Goal: Task Accomplishment & Management: Manage account settings

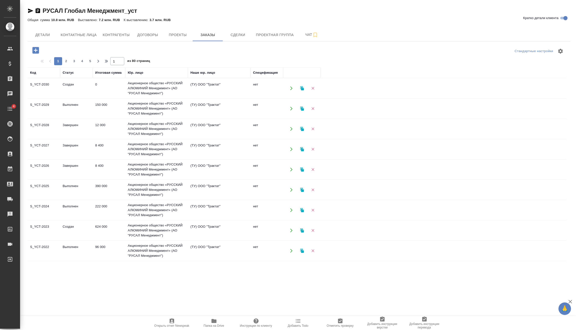
click at [36, 53] on icon "button" at bounding box center [35, 50] width 7 height 7
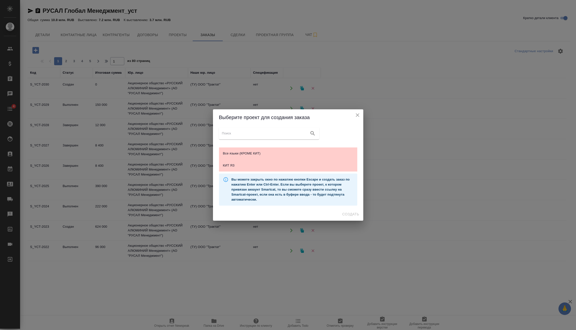
click at [360, 117] on icon "close" at bounding box center [358, 115] width 6 height 6
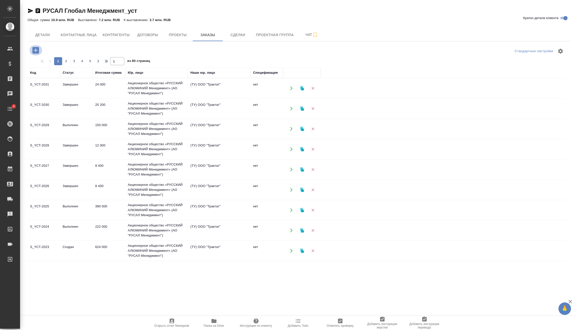
click at [37, 46] on icon "button" at bounding box center [35, 50] width 9 height 9
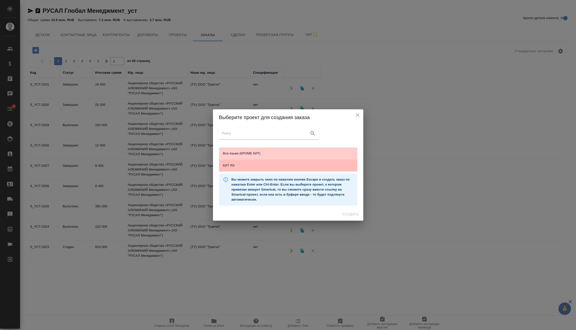
click at [262, 166] on span "КИТ ЯЗ" at bounding box center [288, 165] width 130 height 5
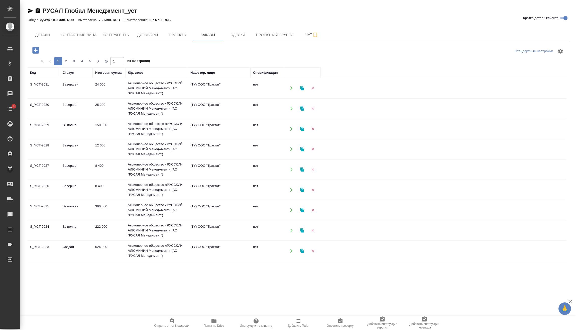
click at [356, 214] on span "Создать" at bounding box center [350, 214] width 17 height 6
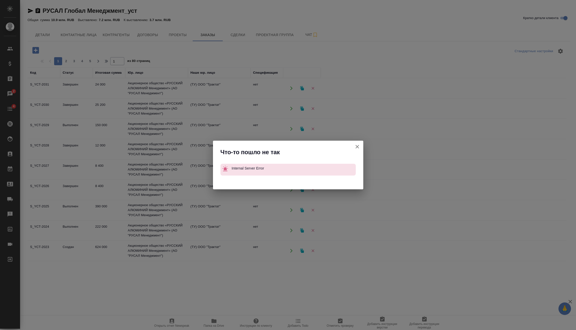
click at [357, 145] on icon "button" at bounding box center [357, 147] width 6 height 6
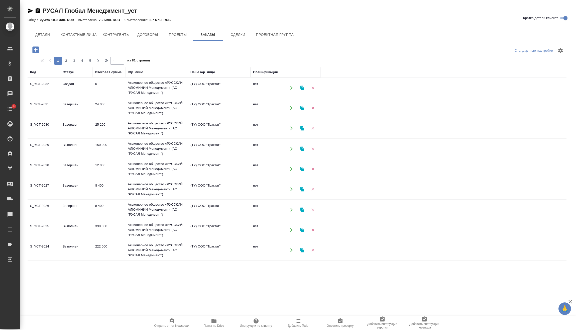
click at [115, 91] on td "0" at bounding box center [109, 88] width 33 height 18
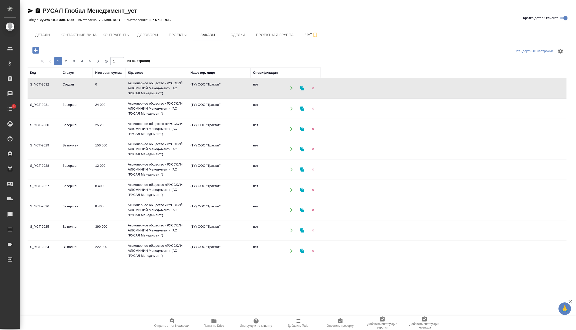
click at [115, 91] on td "0" at bounding box center [109, 88] width 33 height 18
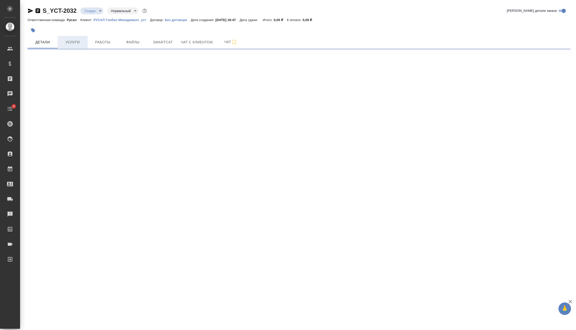
select select "RU"
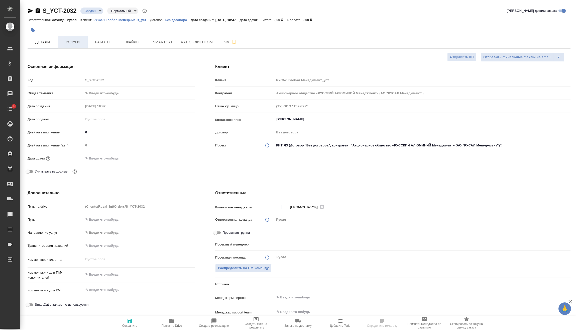
type textarea "x"
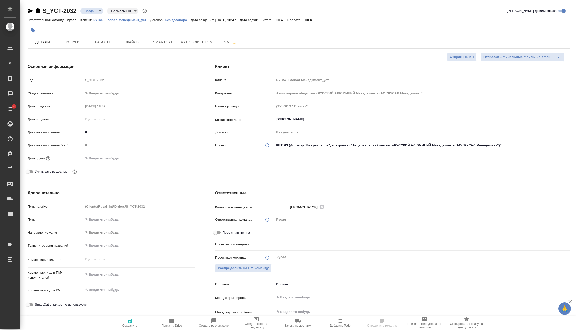
type textarea "x"
type input "[PERSON_NAME]"
click at [101, 9] on body "🙏 .cls-1 fill:#fff; AWATERA [PERSON_NAME] Спецификации Заказы Чаты 4 Todo Проек…" at bounding box center [288, 165] width 576 height 330
type textarea "x"
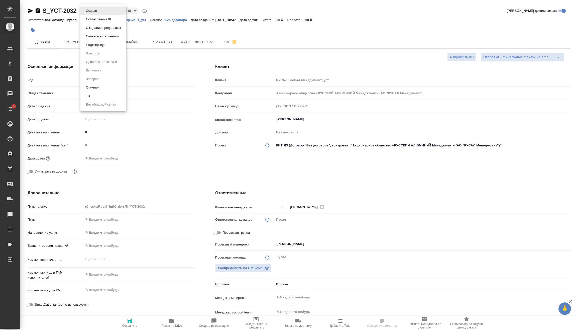
type textarea "x"
click at [105, 46] on button "Подтвержден" at bounding box center [96, 45] width 24 height 6
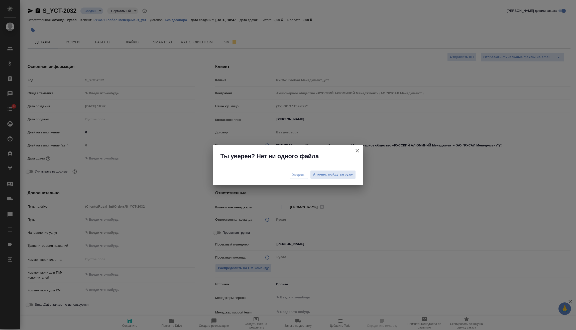
click at [304, 176] on span "Уверен!" at bounding box center [298, 174] width 13 height 5
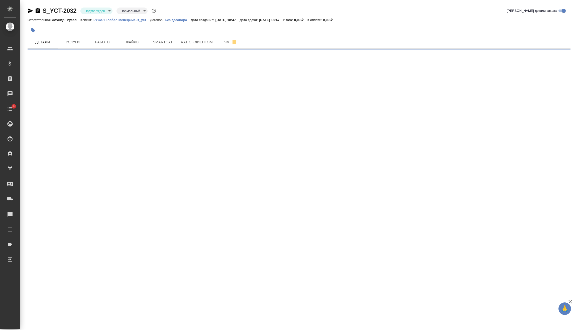
select select "RU"
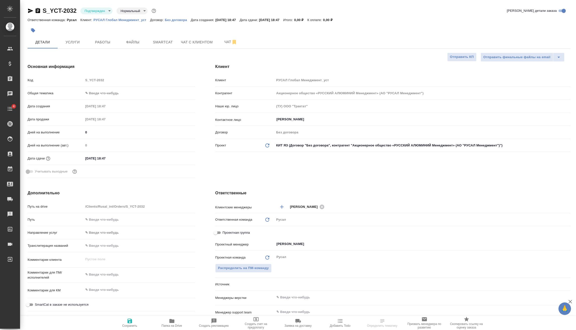
type textarea "x"
click at [124, 157] on input "[DATE] 18:47" at bounding box center [106, 158] width 44 height 7
click at [179, 159] on icon "button" at bounding box center [181, 158] width 6 height 6
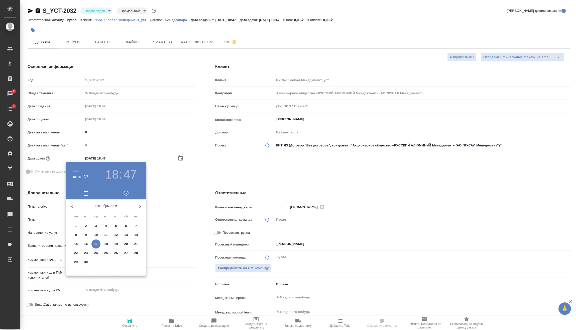
click at [117, 243] on p "19" at bounding box center [116, 243] width 4 height 5
type input "[DATE] 18:47"
type textarea "x"
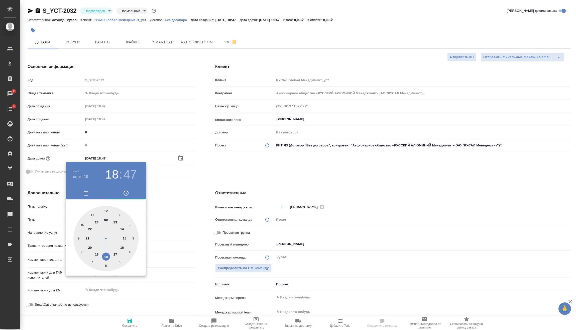
click at [107, 259] on div at bounding box center [105, 238] width 65 height 65
type textarea "x"
click at [106, 264] on div at bounding box center [105, 238] width 65 height 65
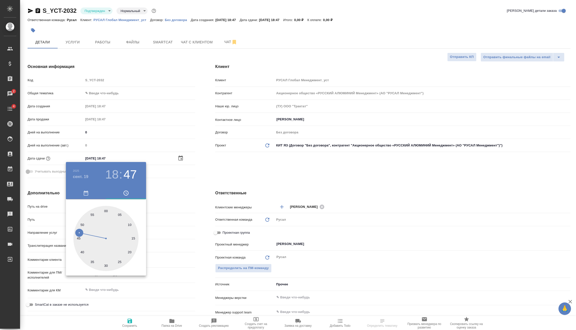
type input "[DATE] 18:30"
type textarea "x"
click at [158, 240] on div at bounding box center [288, 165] width 576 height 330
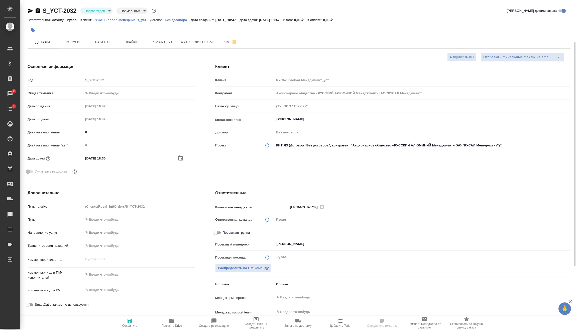
scroll to position [50, 0]
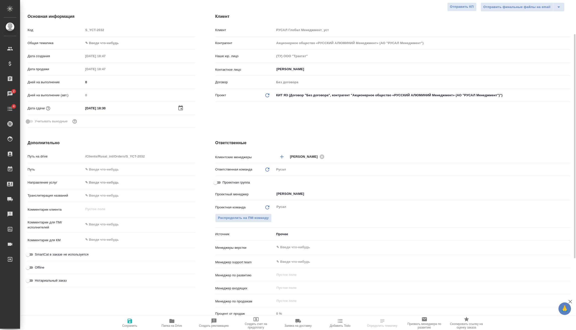
click at [113, 225] on div ".cls-1 fill:#fff; AWATERA [PERSON_NAME] Спецификации Заказы 2 Чаты 4 Todo Проек…" at bounding box center [288, 165] width 576 height 330
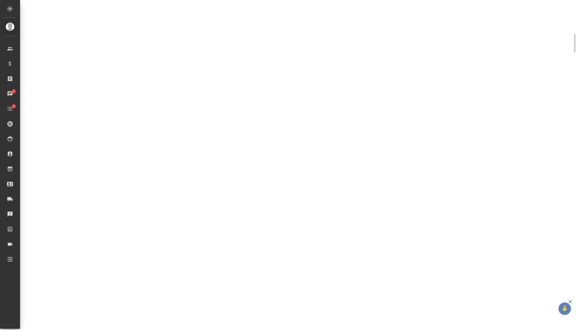
select select "RU"
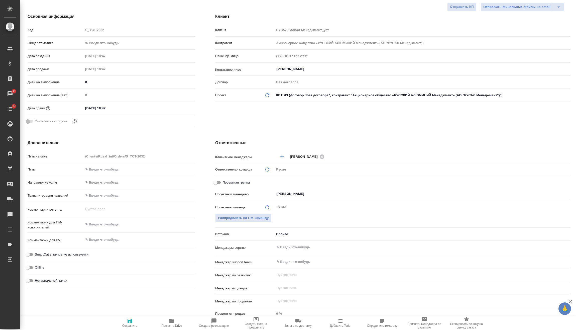
type textarea "x"
click at [114, 225] on textarea at bounding box center [139, 224] width 112 height 9
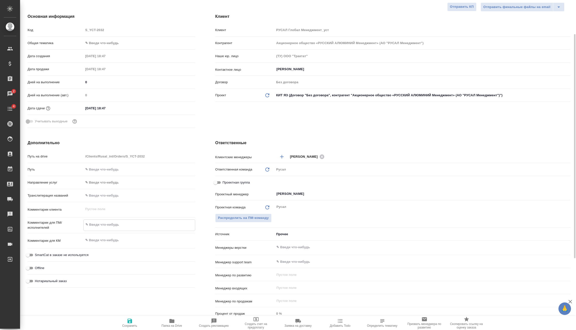
type textarea "x"
type textarea "1"
type textarea "x"
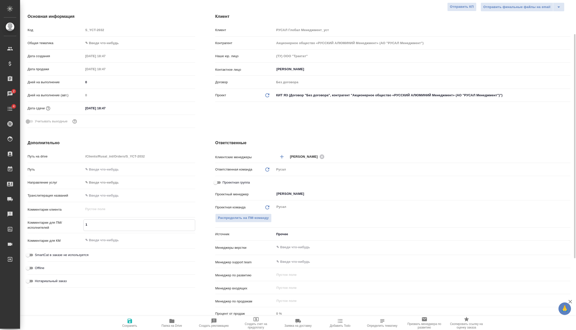
type textarea "17"
type textarea "x"
type textarea "17/"
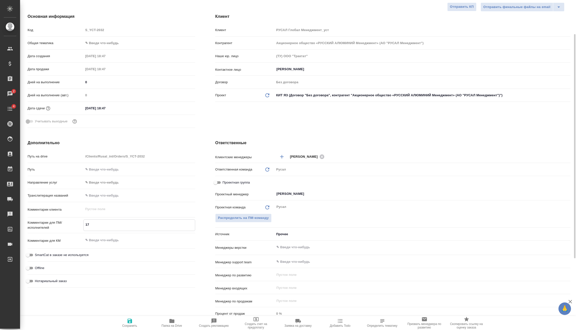
type textarea "x"
type textarea "17/0"
type textarea "x"
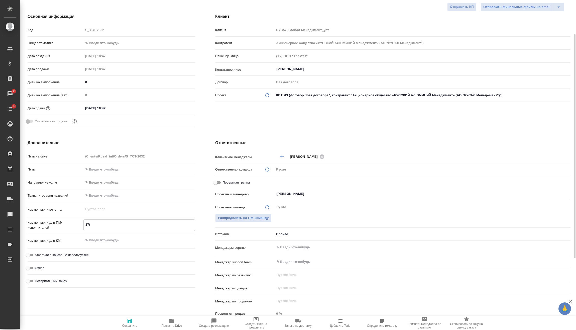
type textarea "x"
type textarea "17/09"
type textarea "x"
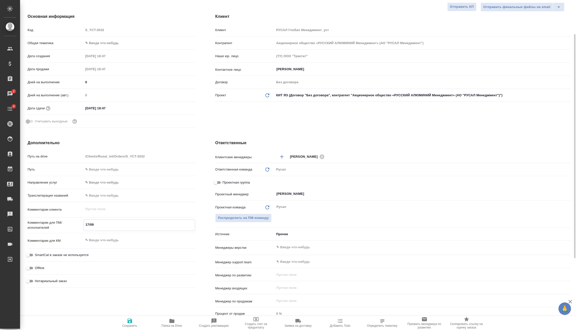
type textarea "x"
type textarea "17/09"
type textarea "x"
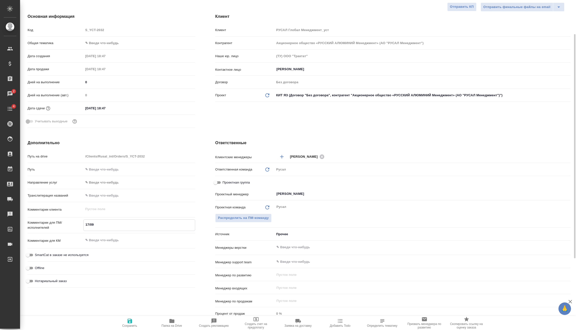
type textarea "17/09"
type textarea "x"
type textarea "17/0"
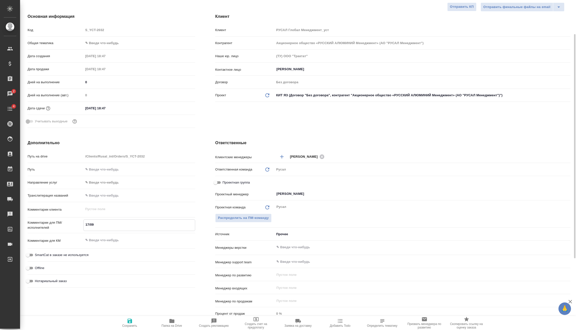
type textarea "x"
type textarea "17/"
type textarea "x"
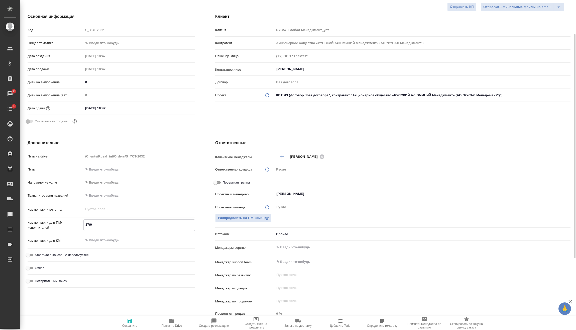
type textarea "x"
type textarea "17"
type textarea "x"
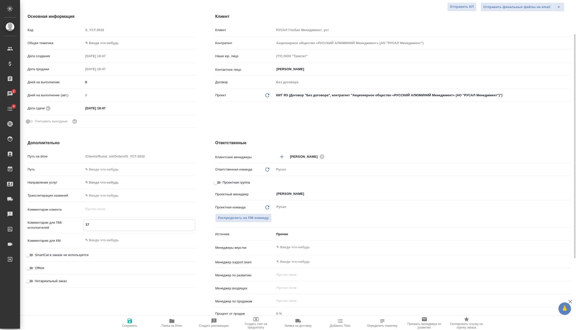
type textarea "x"
type textarea "17/"
type textarea "x"
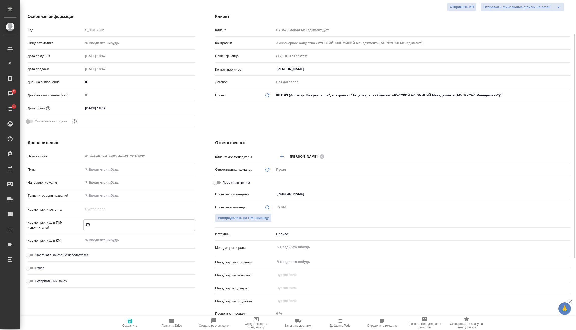
type textarea "17/0"
type textarea "x"
type textarea "17/"
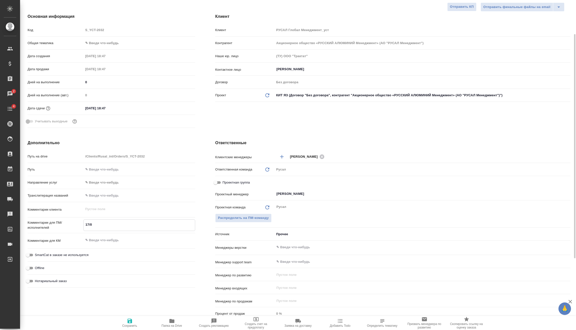
type textarea "x"
type textarea "17"
type textarea "x"
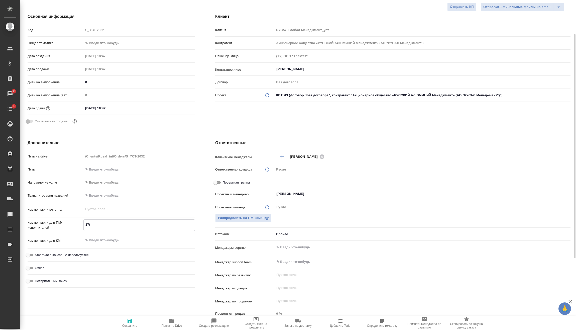
type textarea "x"
type textarea "17."
type textarea "x"
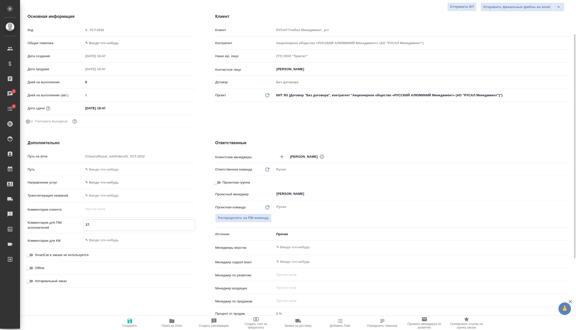
type textarea "x"
type textarea "17.0"
type textarea "x"
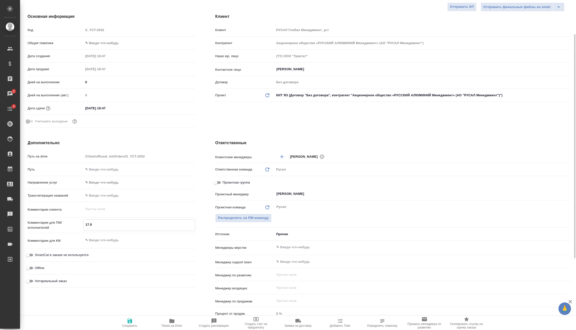
type textarea "17.09"
type textarea "x"
type textarea "17.09"
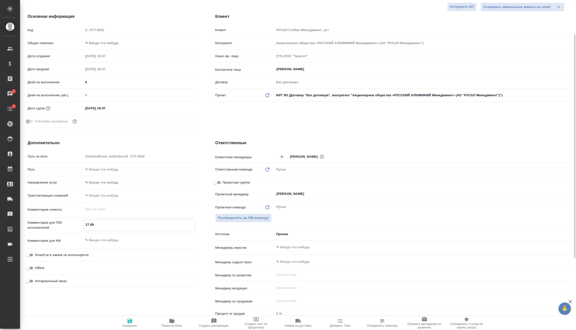
type textarea "x"
type textarea "17.09 R"
type textarea "x"
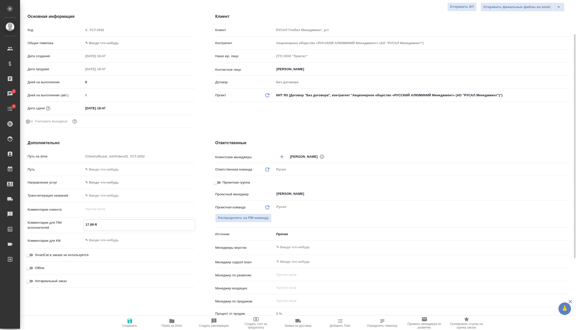
type textarea "x"
type textarea "17.09 RR"
type textarea "x"
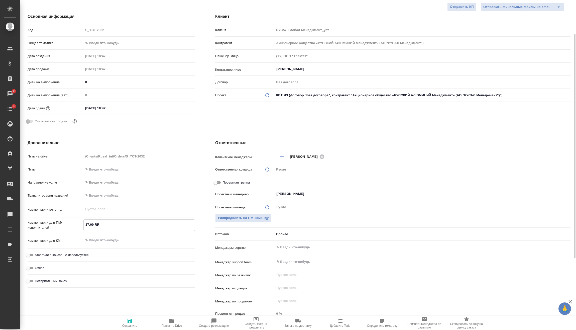
type textarea "x"
type textarea "17.09 RRk"
type textarea "x"
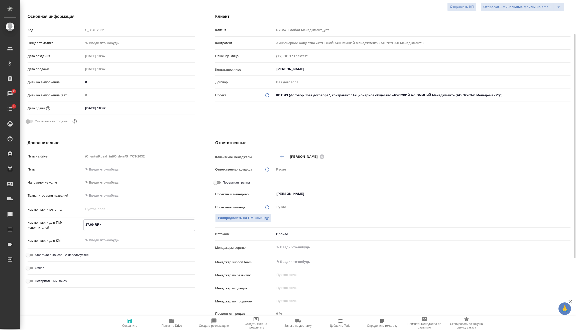
type textarea "17.09 RRkb"
type textarea "x"
type textarea "17.09 RRkbg"
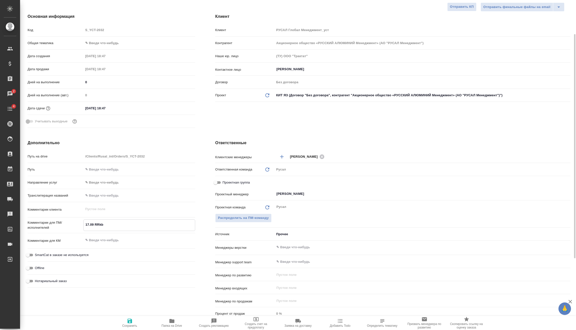
type textarea "x"
type textarea "17.09 RRkbgb"
type textarea "x"
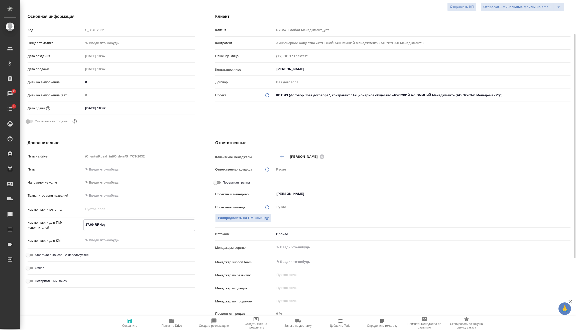
type textarea "x"
type textarea "17.09 RRkbgby"
type textarea "x"
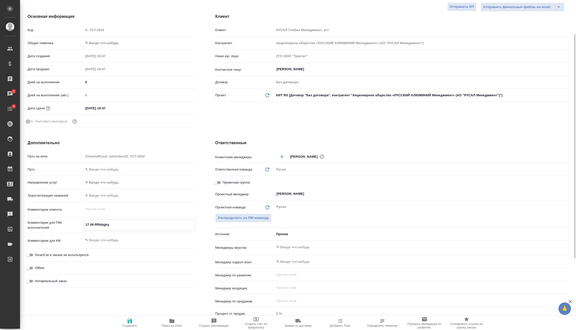
type textarea "x"
type textarea "17.09 RRkbgb"
type textarea "x"
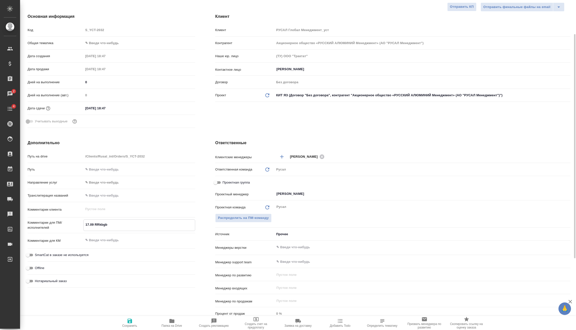
type textarea "17.09 RRkbg"
type textarea "x"
type textarea "17.09 RRkb"
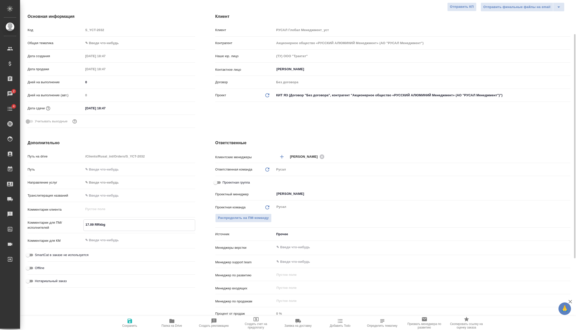
type textarea "x"
type textarea "17.09 RRk"
type textarea "x"
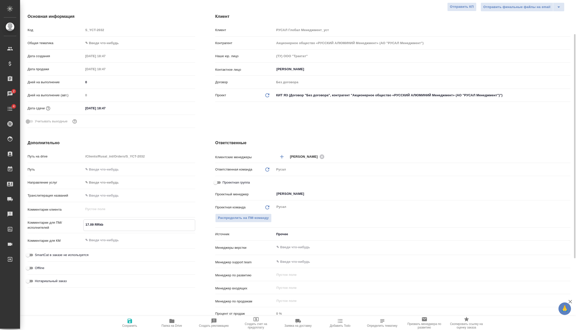
type textarea "x"
type textarea "17.09 RR"
type textarea "x"
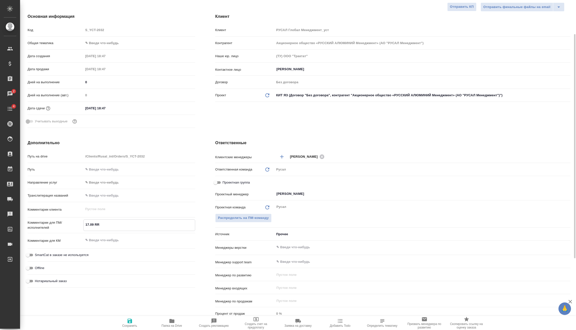
type textarea "x"
type textarea "17.09 R"
type textarea "x"
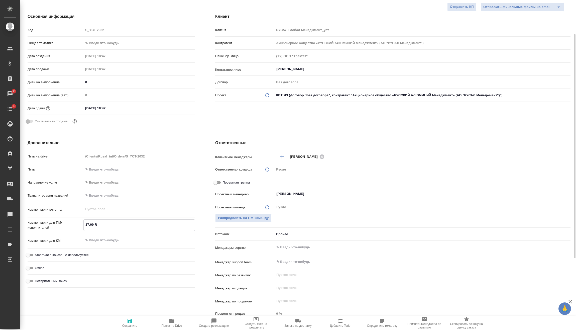
type textarea "17.09"
type textarea "x"
type textarea "17.09 К"
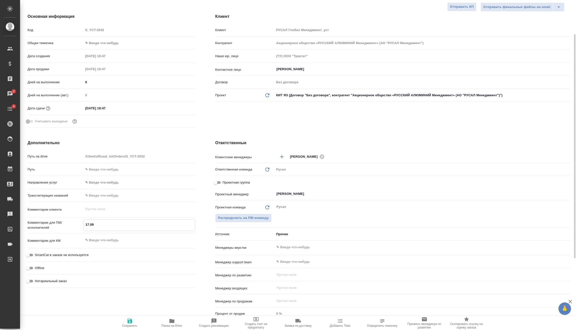
type textarea "x"
type textarea "17.09 Кл"
type textarea "x"
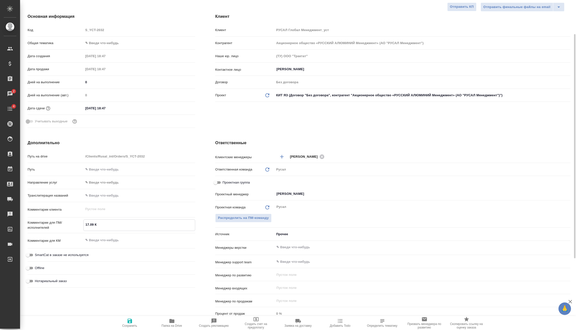
type textarea "x"
type textarea "17.09 Кли"
type textarea "x"
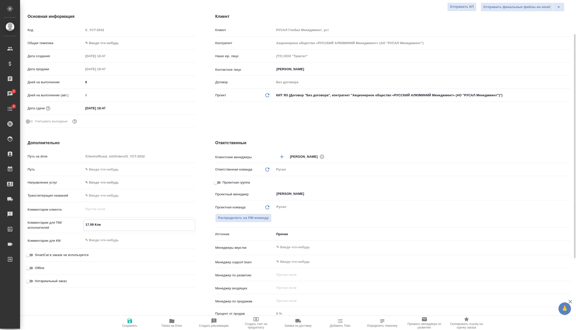
type textarea "17.09 Клип"
type textarea "x"
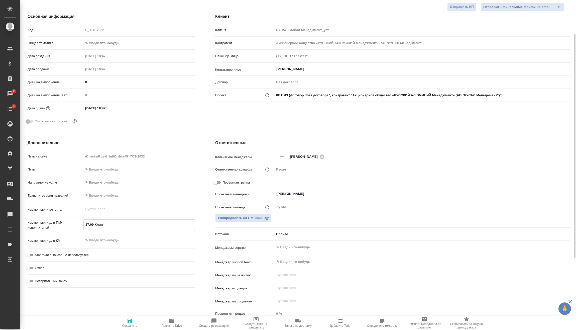
type textarea "17.09 Клипи"
type textarea "x"
type textarea "17.09 [PERSON_NAME]"
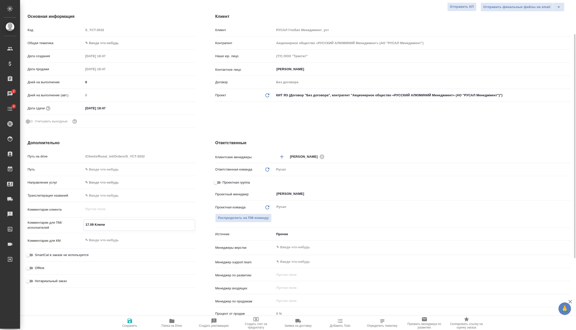
type textarea "x"
type textarea "17.09 [PERSON_NAME]"
type textarea "x"
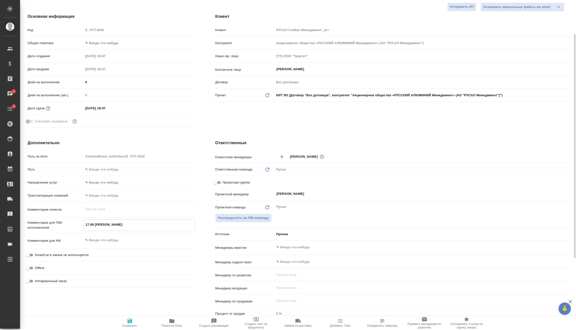
type textarea "x"
type textarea "17.09 [PERSON_NAME] о"
type textarea "x"
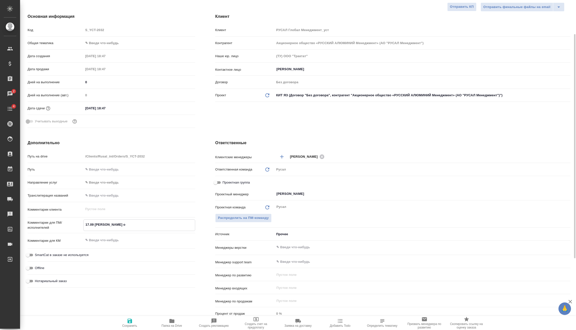
type textarea "x"
type textarea "17.09 [PERSON_NAME] он"
type textarea "x"
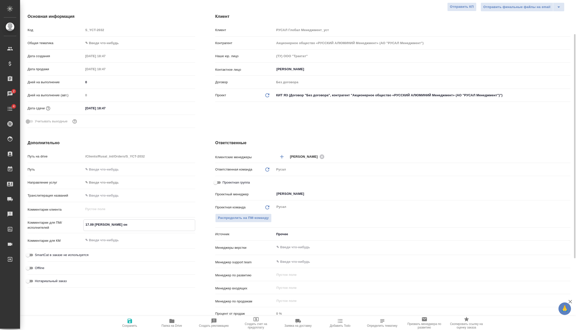
type textarea "17.09 [PERSON_NAME] онл"
type textarea "x"
click at [132, 320] on icon "button" at bounding box center [130, 321] width 6 height 6
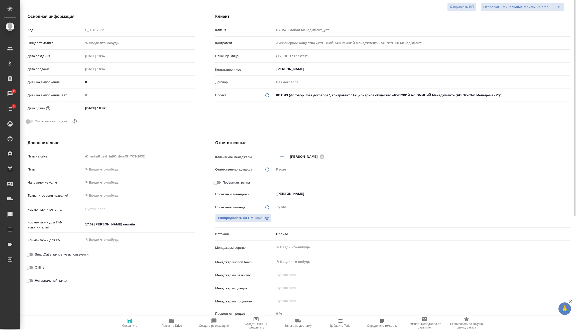
scroll to position [0, 0]
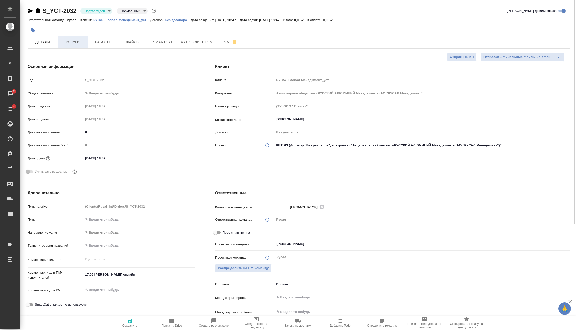
click at [77, 39] on span "Услуги" at bounding box center [73, 42] width 24 height 6
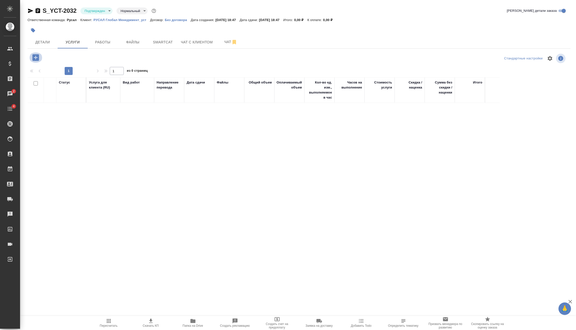
click at [37, 60] on icon "button" at bounding box center [35, 57] width 7 height 7
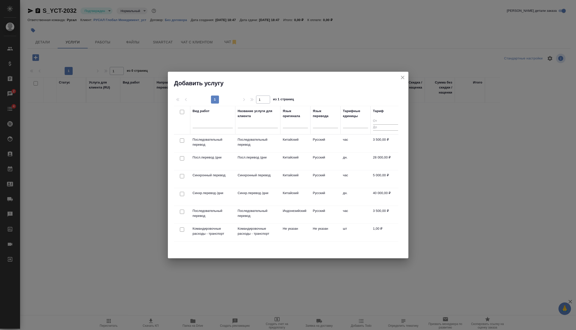
click at [181, 141] on input "checkbox" at bounding box center [182, 140] width 4 height 4
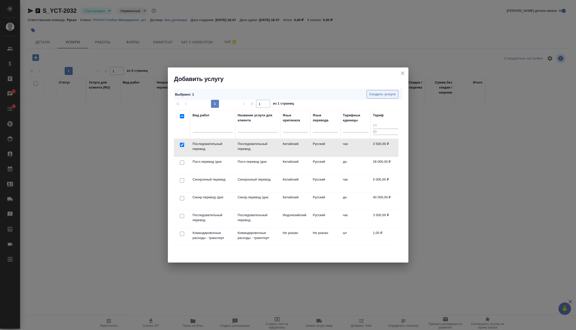
click at [378, 95] on span "Создать услуги" at bounding box center [382, 94] width 26 height 6
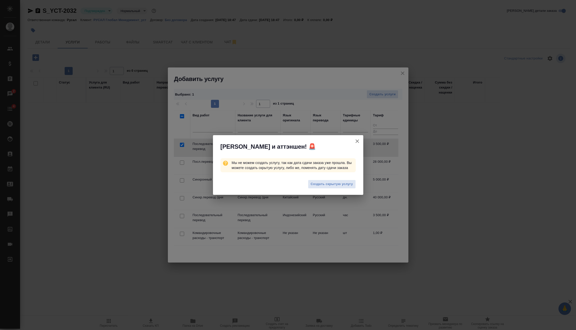
click at [358, 140] on icon "button" at bounding box center [358, 141] width 4 height 4
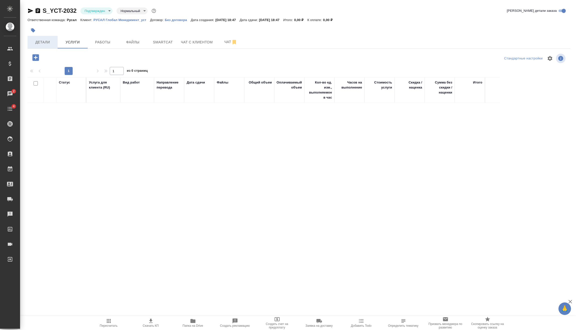
click at [43, 37] on button "Детали" at bounding box center [43, 42] width 30 height 13
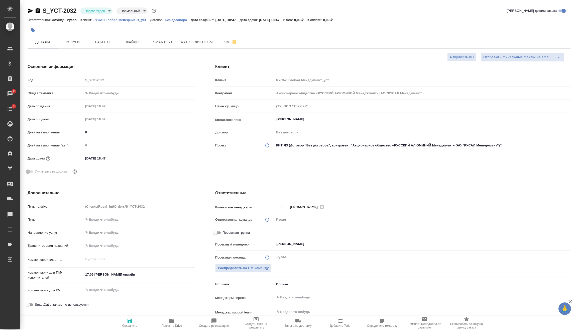
click at [117, 159] on input "[DATE] 18:47" at bounding box center [105, 158] width 44 height 7
click at [181, 158] on icon "button" at bounding box center [181, 158] width 6 height 6
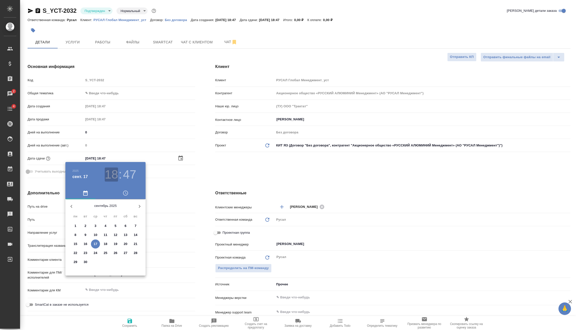
click at [116, 173] on h3 "18" at bounding box center [111, 174] width 13 height 14
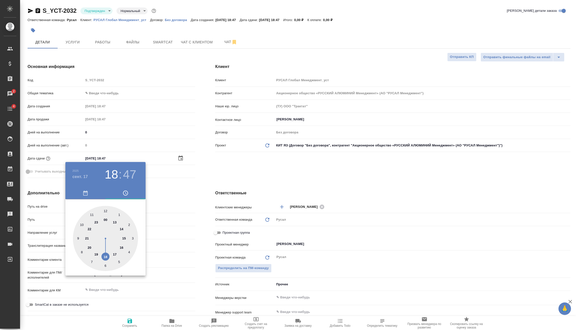
click at [96, 254] on div at bounding box center [105, 238] width 65 height 65
click at [104, 264] on div at bounding box center [105, 238] width 65 height 65
click at [158, 206] on div at bounding box center [288, 165] width 576 height 330
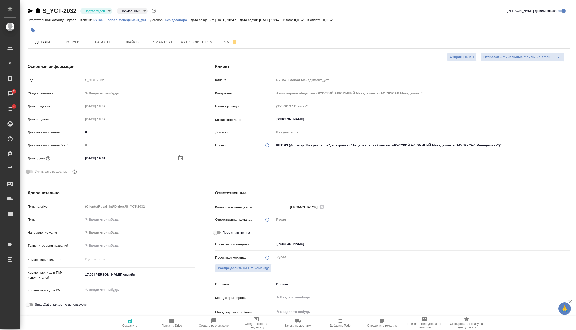
drag, startPoint x: 125, startPoint y: 322, endPoint x: 131, endPoint y: 282, distance: 40.0
click at [126, 322] on span "Сохранить" at bounding box center [130, 323] width 36 height 10
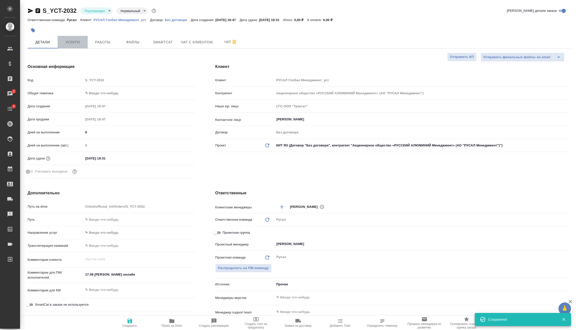
click at [73, 42] on span "Услуги" at bounding box center [73, 42] width 24 height 6
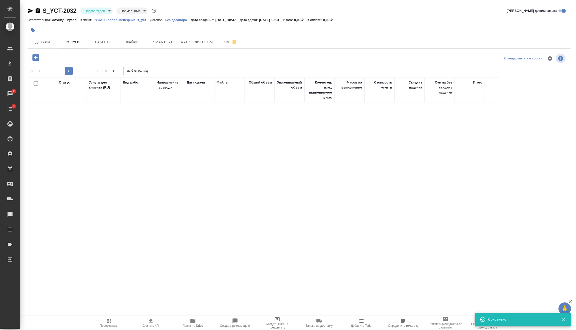
click at [34, 56] on icon "button" at bounding box center [35, 57] width 7 height 7
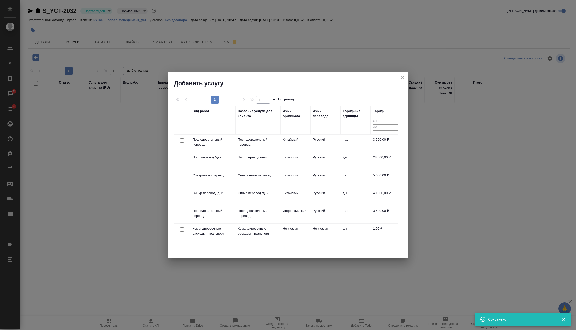
click at [183, 140] on input "checkbox" at bounding box center [182, 140] width 4 height 4
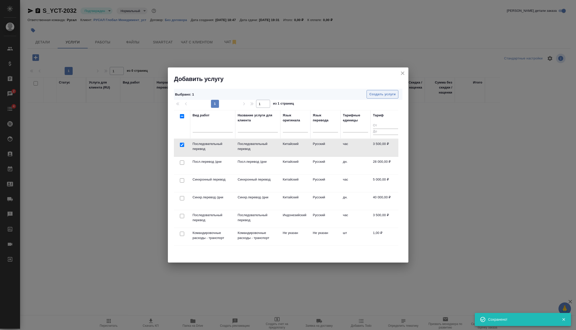
click at [389, 93] on span "Создать услуги" at bounding box center [382, 94] width 26 height 6
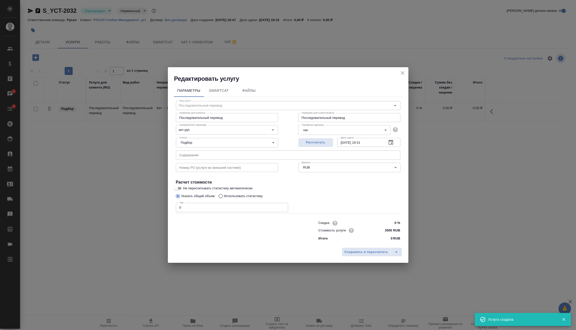
drag, startPoint x: 195, startPoint y: 209, endPoint x: 143, endPoint y: 213, distance: 52.3
click at [140, 212] on div "Редактировать услугу Параметры SmartCat Файлы Вид работ Последовательный перево…" at bounding box center [288, 165] width 576 height 330
click at [363, 256] on button "Сохранить и пересчитать" at bounding box center [366, 251] width 49 height 9
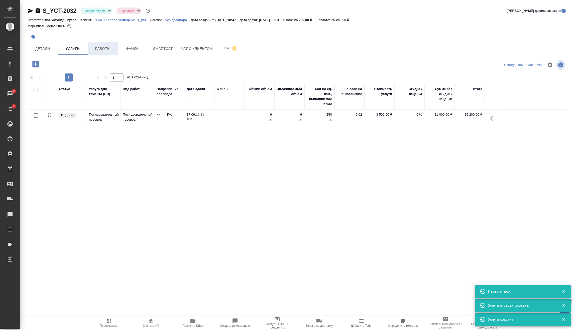
click at [105, 47] on span "Работы" at bounding box center [103, 49] width 24 height 6
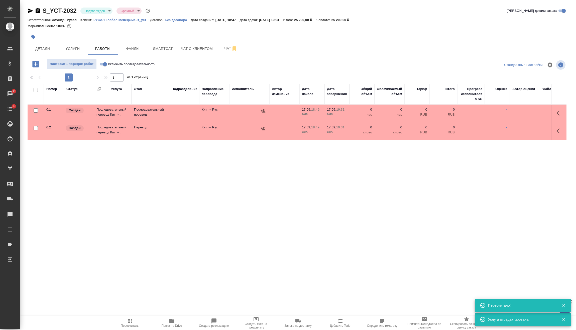
drag, startPoint x: 36, startPoint y: 127, endPoint x: 40, endPoint y: 127, distance: 3.5
click at [38, 127] on div at bounding box center [35, 128] width 11 height 7
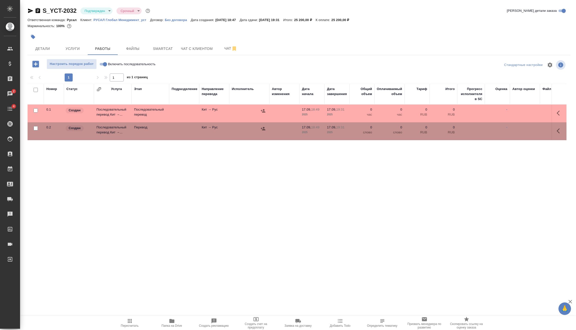
click at [36, 129] on input "checkbox" at bounding box center [36, 128] width 4 height 4
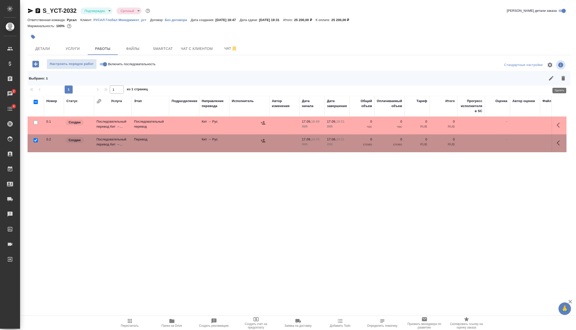
click at [561, 83] on button "button" at bounding box center [563, 78] width 12 height 12
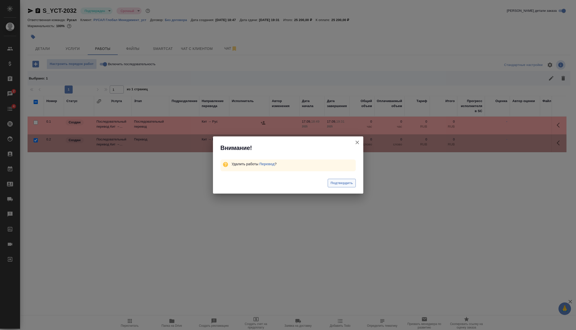
click at [349, 184] on span "Подтвердить" at bounding box center [342, 183] width 22 height 6
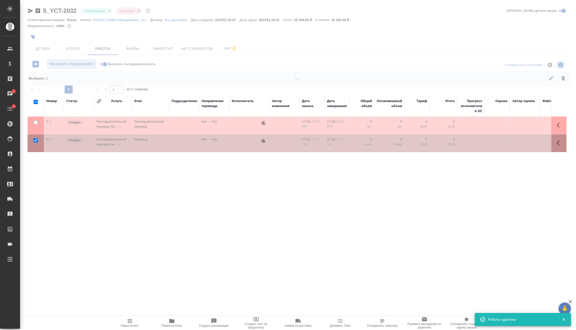
click at [104, 64] on input "Включить последовательность" at bounding box center [105, 64] width 18 height 6
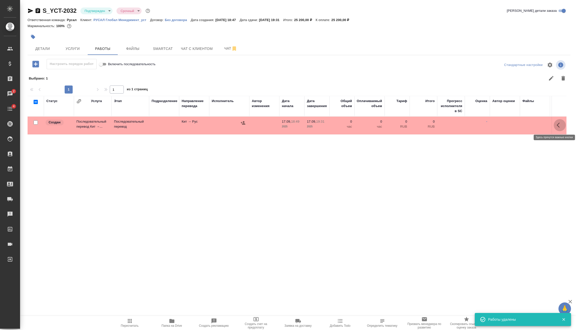
click at [557, 125] on icon "button" at bounding box center [560, 125] width 6 height 6
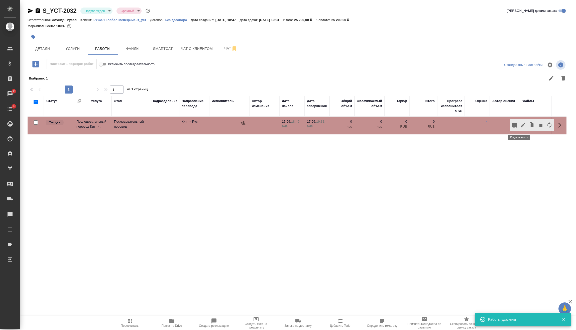
click at [521, 124] on icon "button" at bounding box center [523, 125] width 5 height 5
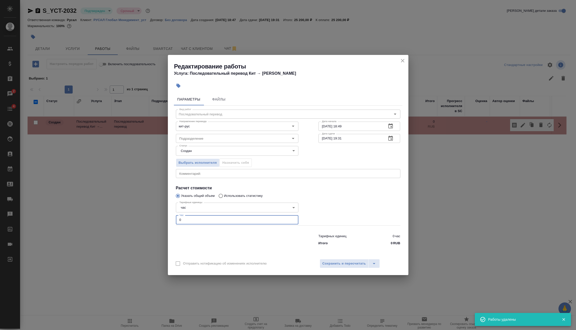
drag, startPoint x: 183, startPoint y: 218, endPoint x: 163, endPoint y: 227, distance: 21.8
click at [172, 221] on div "Параметры Файлы Вид работ Последовательный перевод Вид работ Направление перево…" at bounding box center [288, 173] width 241 height 164
click at [347, 264] on span "Сохранить и пересчитать" at bounding box center [345, 264] width 44 height 6
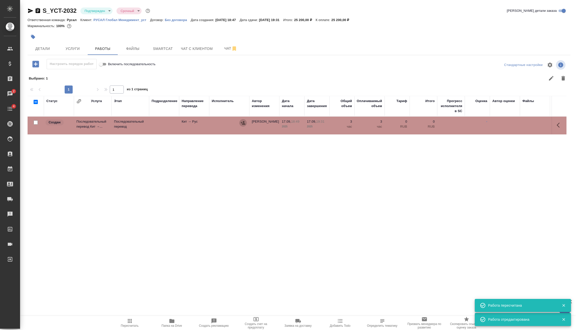
click at [246, 123] on button "button" at bounding box center [243, 123] width 8 height 8
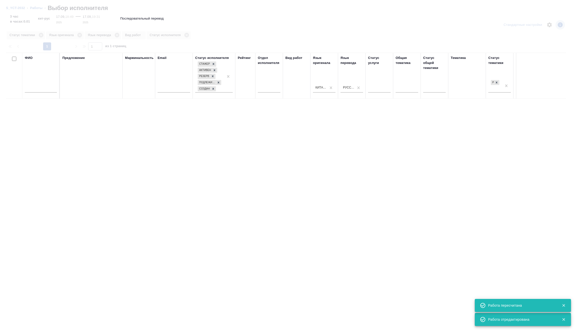
click at [51, 90] on input "text" at bounding box center [41, 89] width 32 height 6
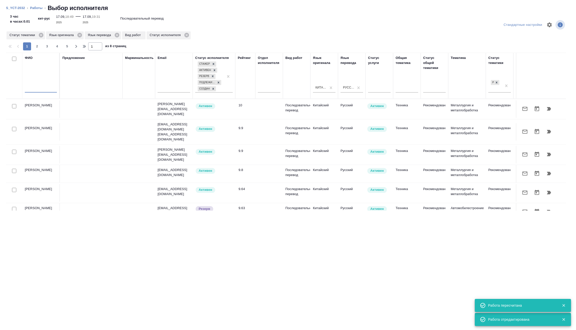
click at [52, 90] on input "text" at bounding box center [41, 89] width 32 height 6
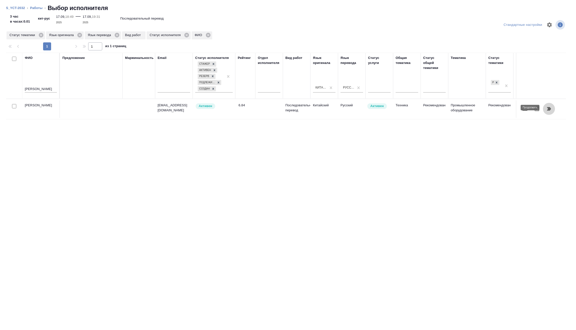
click at [551, 109] on icon "button" at bounding box center [549, 109] width 6 height 6
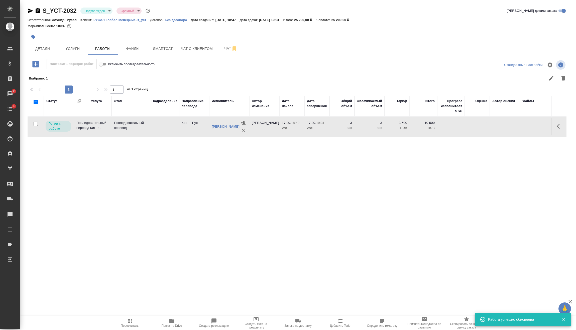
click at [131, 323] on icon "button" at bounding box center [130, 321] width 4 height 4
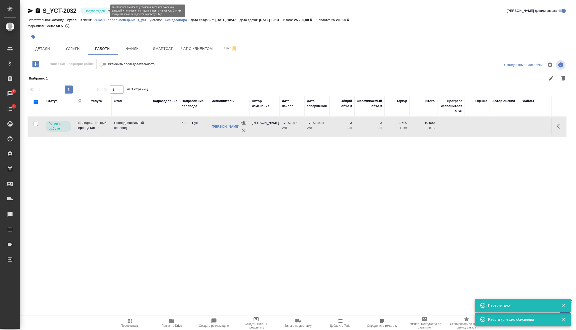
click at [102, 13] on body "🙏 .cls-1 fill:#fff; AWATERA [PERSON_NAME] Спецификации Заказы 2 Чаты 4 Todo Про…" at bounding box center [288, 165] width 576 height 330
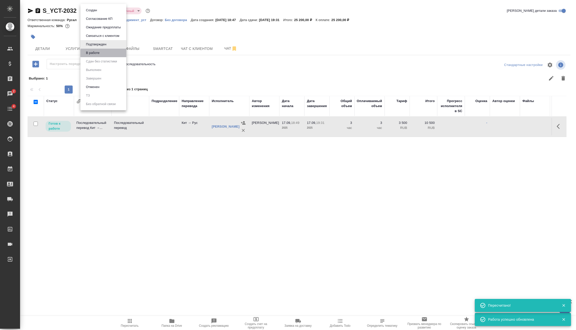
click at [106, 53] on li "В работе" at bounding box center [103, 53] width 46 height 9
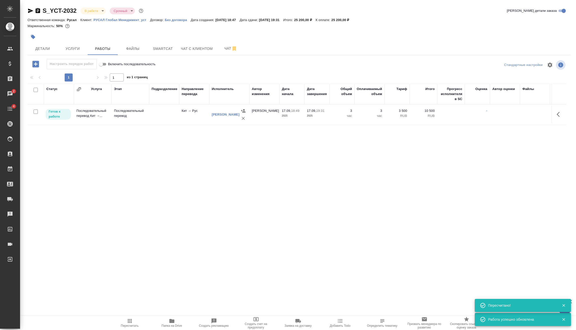
click at [36, 111] on input "checkbox" at bounding box center [36, 112] width 4 height 4
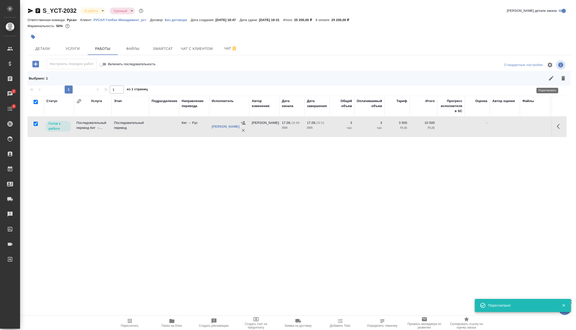
click at [548, 77] on icon "button" at bounding box center [551, 78] width 6 height 6
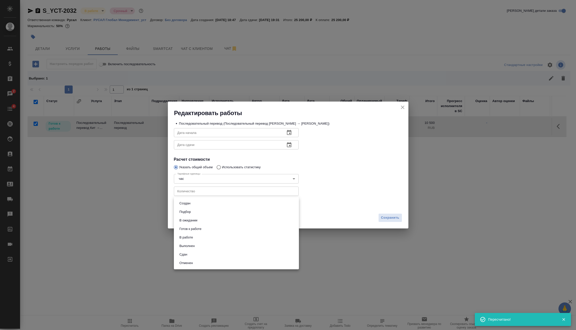
click at [258, 204] on body "🙏 .cls-1 fill:#fff; AWATERA [PERSON_NAME] Спецификации Заказы 2 Чаты 4 Todo Про…" at bounding box center [288, 165] width 576 height 330
click at [215, 253] on li "Сдан" at bounding box center [236, 254] width 125 height 9
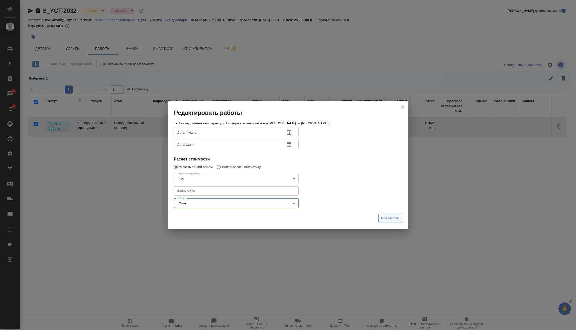
click at [396, 214] on button "Сохранить" at bounding box center [390, 218] width 24 height 9
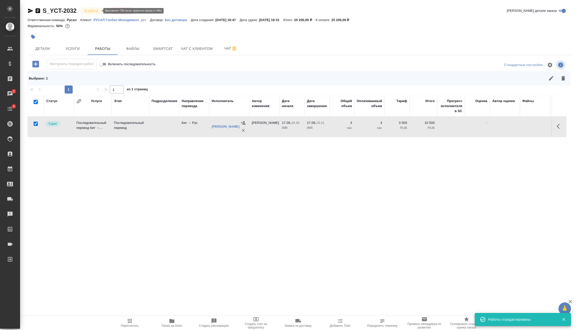
click at [94, 12] on body "🙏 .cls-1 fill:#fff; AWATERA [PERSON_NAME] Спецификации Заказы 2 Чаты 4 Todo Про…" at bounding box center [288, 165] width 576 height 330
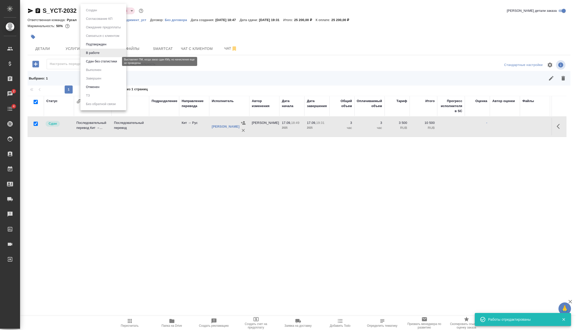
click at [92, 62] on button "Сдан без статистики" at bounding box center [101, 62] width 34 height 6
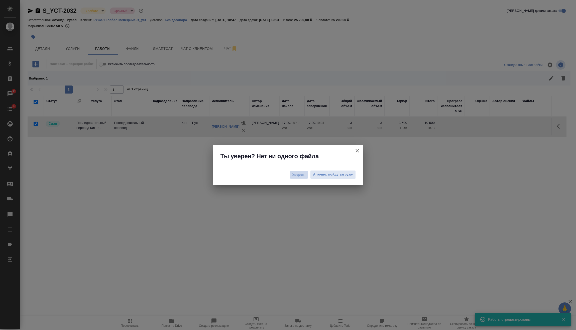
click at [305, 177] on button "Уверен!" at bounding box center [299, 175] width 19 height 8
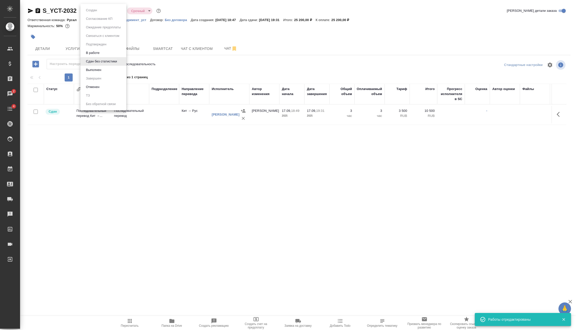
click at [109, 11] on body "🙏 .cls-1 fill:#fff; AWATERA [PERSON_NAME] Спецификации Заказы 2 Чаты 4 Todo Про…" at bounding box center [288, 165] width 576 height 330
click at [107, 72] on li "Выполнен" at bounding box center [103, 70] width 46 height 9
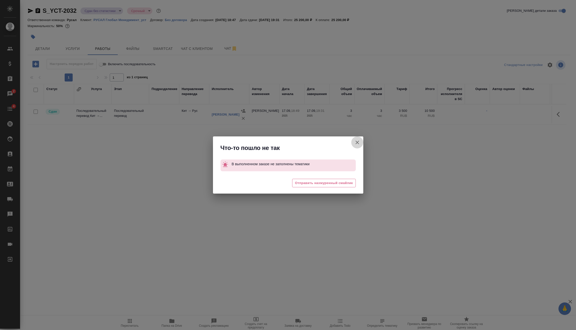
click at [359, 142] on icon "button" at bounding box center [357, 142] width 6 height 6
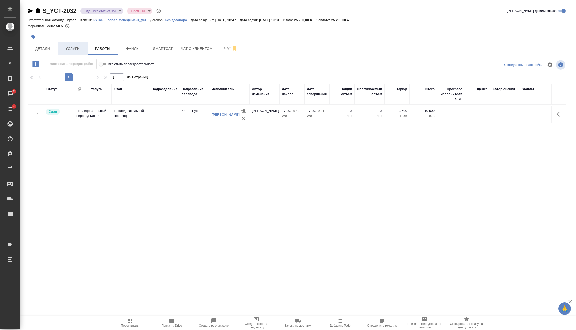
click at [75, 46] on span "Услуги" at bounding box center [73, 49] width 24 height 6
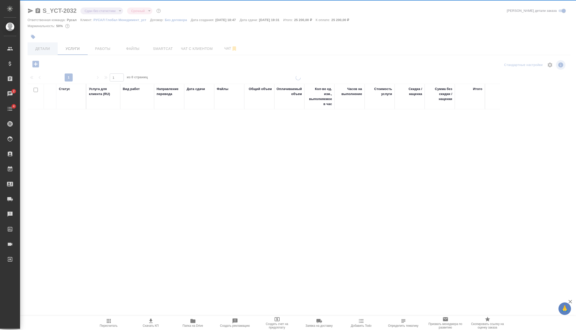
click at [42, 47] on div at bounding box center [298, 102] width 556 height 204
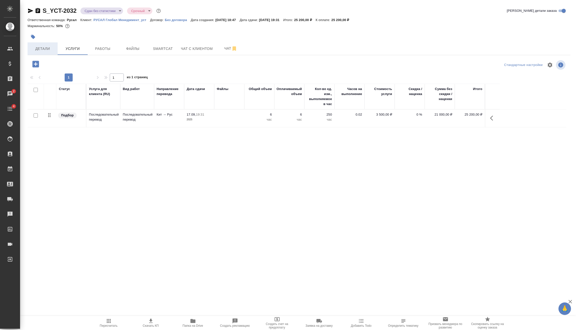
click at [37, 47] on span "Детали" at bounding box center [43, 49] width 24 height 6
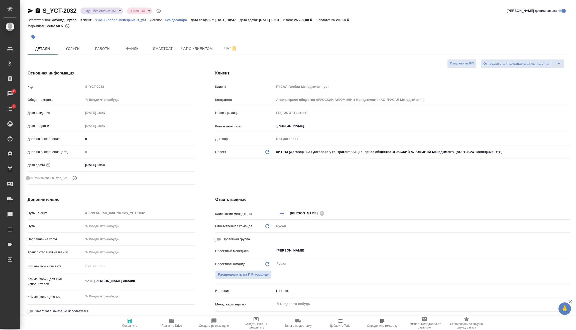
click at [101, 102] on body "🙏 .cls-1 fill:#fff; AWATERA [PERSON_NAME] Спецификации Заказы 2 Чаты 4 Todo Про…" at bounding box center [288, 165] width 576 height 330
click at [99, 136] on li "Техника" at bounding box center [138, 140] width 111 height 8
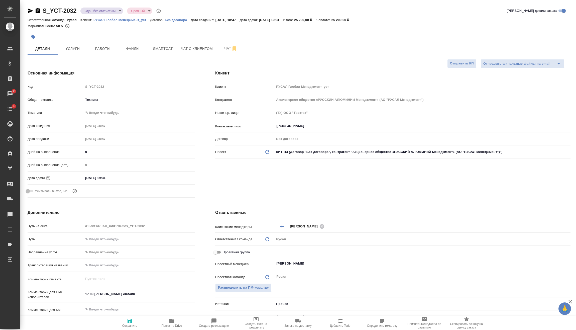
click at [109, 110] on body "🙏 .cls-1 fill:#fff; AWATERA [PERSON_NAME] Спецификации Заказы 2 Чаты 4 Todo Про…" at bounding box center [288, 165] width 576 height 330
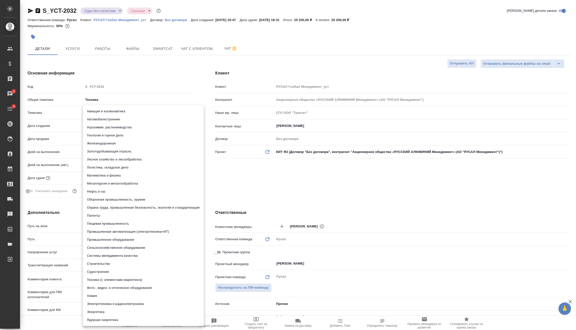
click at [116, 184] on li "Металлургия и металлобработка" at bounding box center [143, 183] width 121 height 8
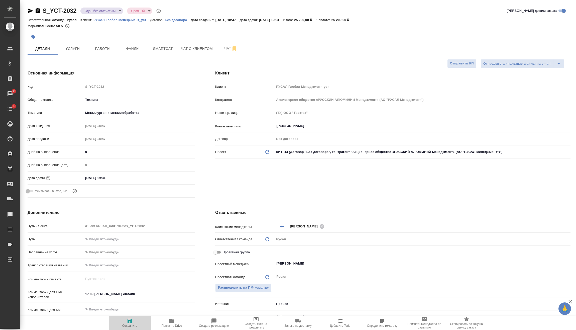
click at [129, 321] on icon "button" at bounding box center [130, 321] width 5 height 5
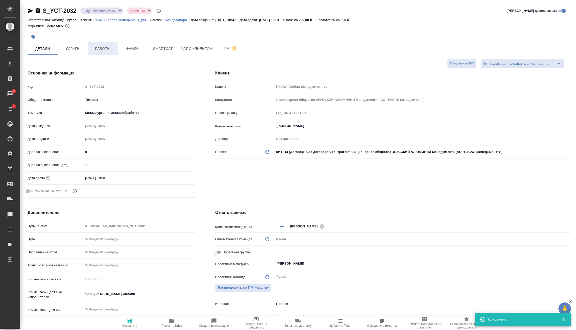
click at [102, 49] on span "Работы" at bounding box center [103, 49] width 24 height 6
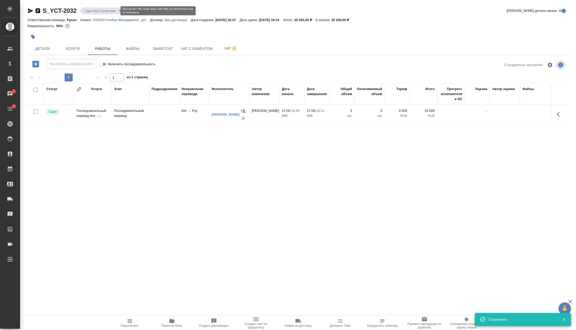
click at [111, 10] on body "🙏 .cls-1 fill:#fff; AWATERA [PERSON_NAME] Спецификации Заказы 2 Чаты 4 Todo Про…" at bounding box center [288, 165] width 576 height 330
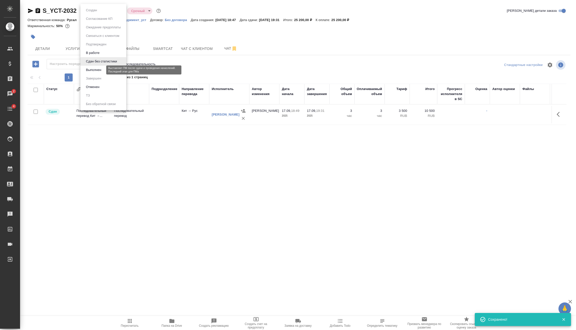
click at [102, 71] on button "Выполнен" at bounding box center [93, 70] width 18 height 6
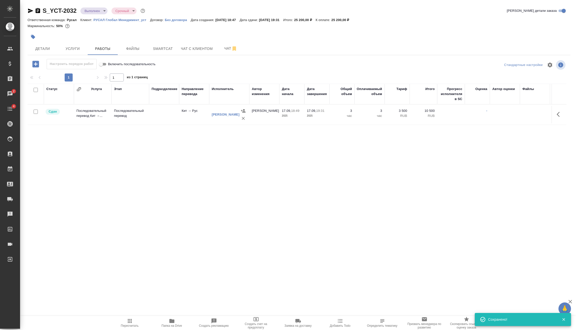
click at [100, 12] on body "🙏 .cls-1 fill:#fff; AWATERA [PERSON_NAME] Спецификации Заказы 2 Чаты 4 Todo Про…" at bounding box center [288, 165] width 576 height 330
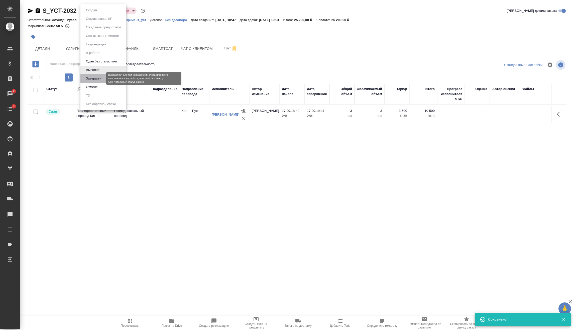
click at [101, 76] on button "Завершен" at bounding box center [93, 79] width 18 height 6
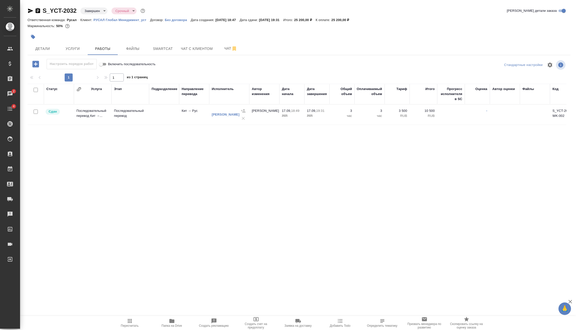
click at [38, 11] on icon "button" at bounding box center [38, 11] width 6 height 6
